Goal: Navigation & Orientation: Find specific page/section

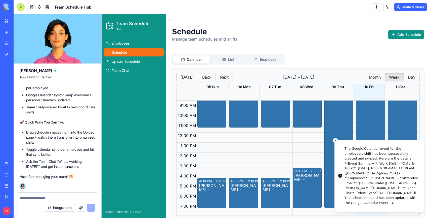
scroll to position [8, 0]
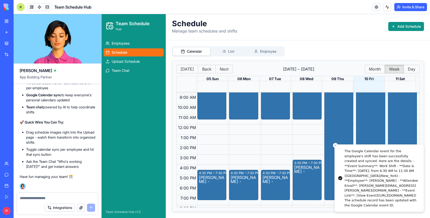
click at [343, 43] on div "Calendar List Employee Today Back Next October 05 – 11 Month Week Day 05 Sun 06…" at bounding box center [298, 128] width 264 height 177
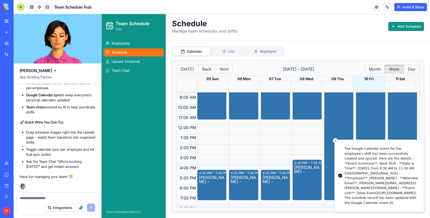
click at [335, 138] on button "Close toast" at bounding box center [335, 140] width 5 height 5
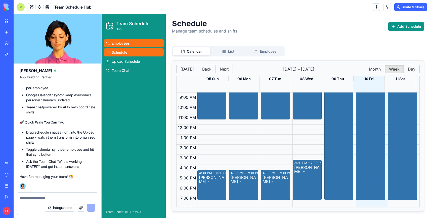
click at [129, 42] on span "Employees" at bounding box center [121, 43] width 18 height 5
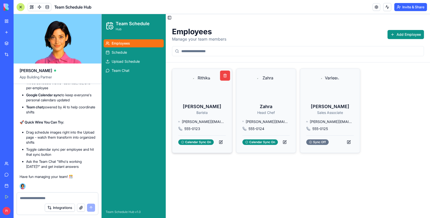
click at [207, 115] on div "Rithika Barista sarah.martinez@company.com 555-0123 Calendar Sync On" at bounding box center [202, 111] width 48 height 72
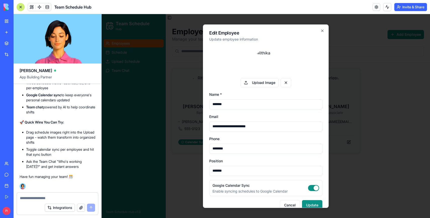
scroll to position [9, 0]
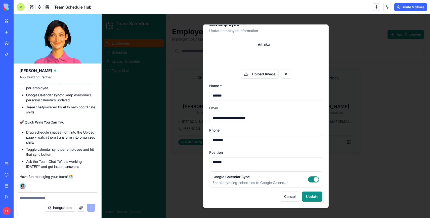
click at [340, 171] on div at bounding box center [266, 116] width 329 height 204
